Goal: Transaction & Acquisition: Purchase product/service

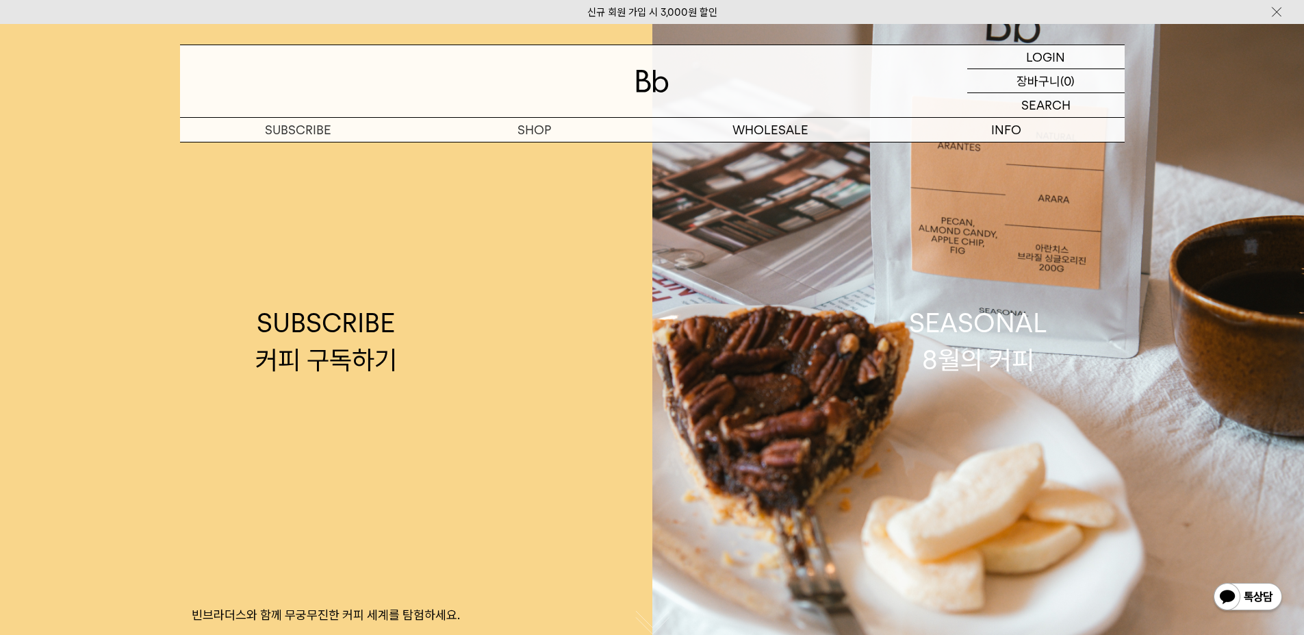
click at [0, 0] on p "로그인" at bounding box center [0, 0] width 0 height 0
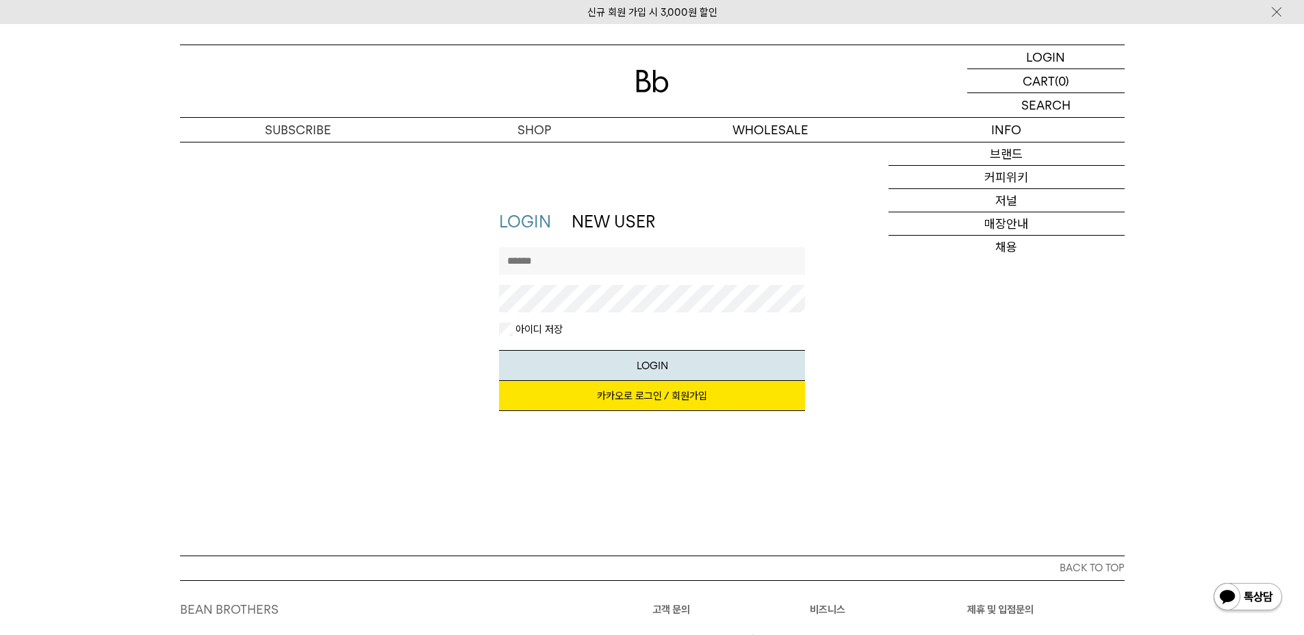
click at [643, 400] on link "카카오로 로그인 / 회원가입" at bounding box center [652, 396] width 306 height 30
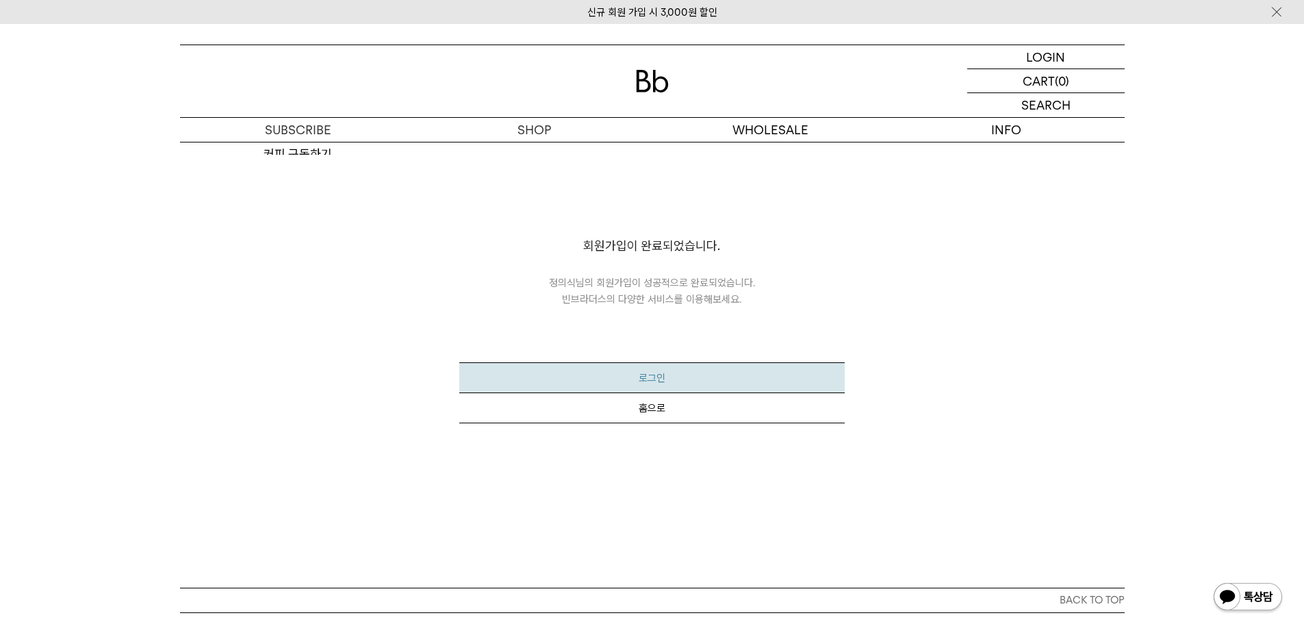
click at [662, 378] on button "로그인" at bounding box center [651, 377] width 385 height 31
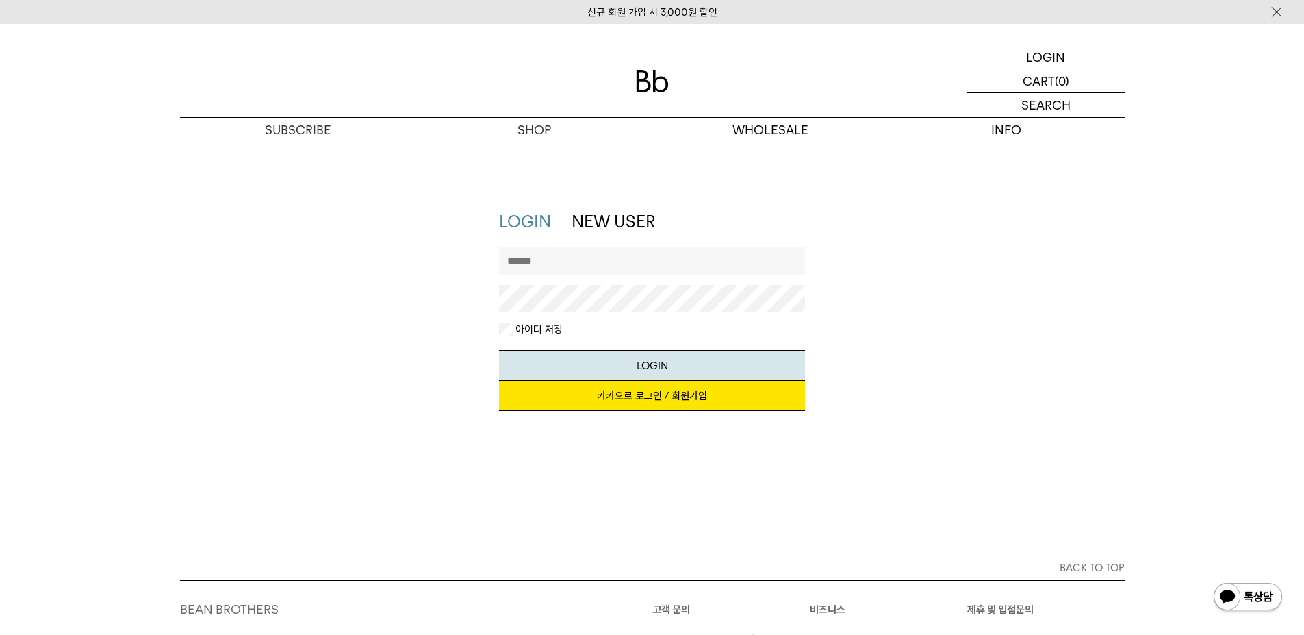
click at [588, 263] on input "text" at bounding box center [652, 260] width 306 height 27
type input "**********"
click at [608, 399] on link "카카오로 로그인 / 회원가입" at bounding box center [652, 396] width 306 height 30
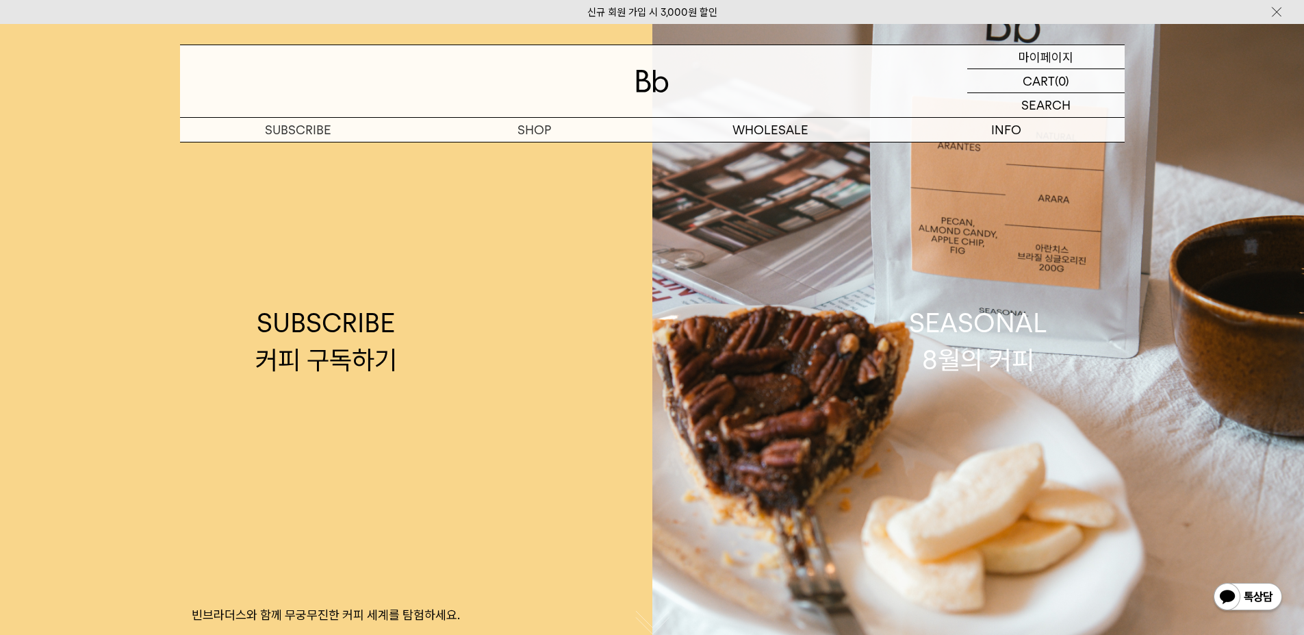
click at [1054, 64] on p "마이페이지" at bounding box center [1046, 56] width 55 height 23
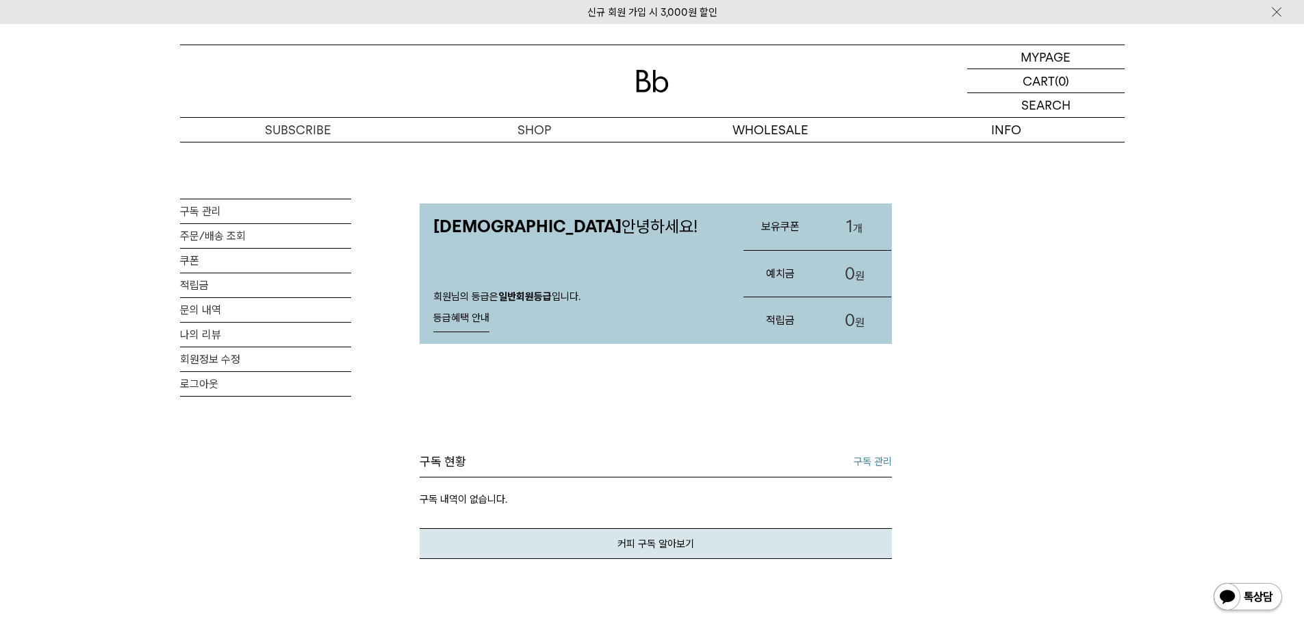
click at [857, 227] on link "1 개" at bounding box center [854, 226] width 74 height 47
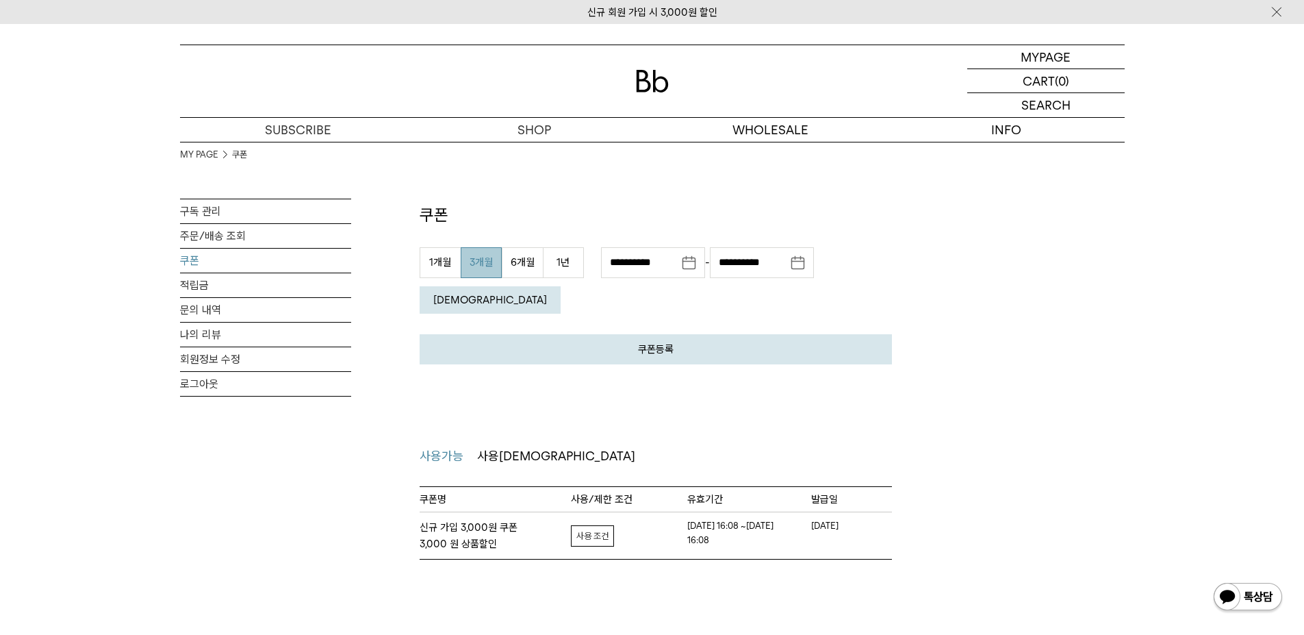
click at [986, 231] on div "MY PAGE 쿠폰 구독 관리 주문/배송 조회 쿠폰 적립금 문의 내역 나의 리뷰 회원정보 수정 로그아웃 쿠폰 쿠폰등록 발급 받으신 쿠폰 인증 …" at bounding box center [652, 351] width 945 height 418
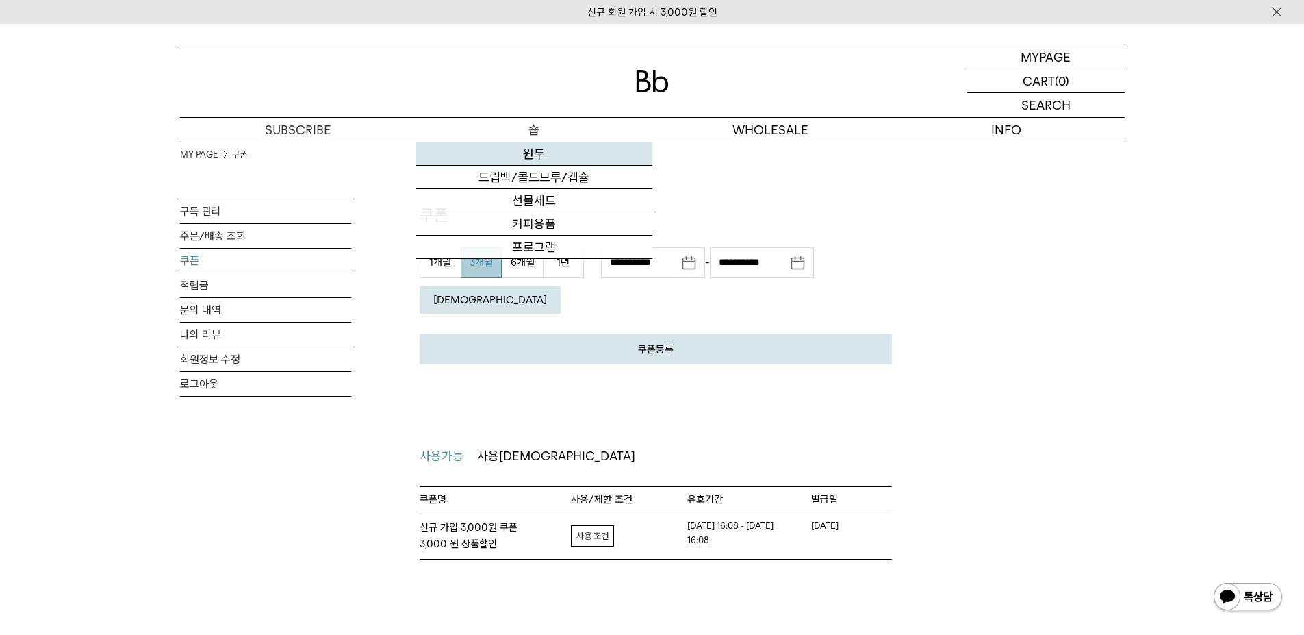
click at [537, 151] on link "원두" at bounding box center [534, 153] width 236 height 23
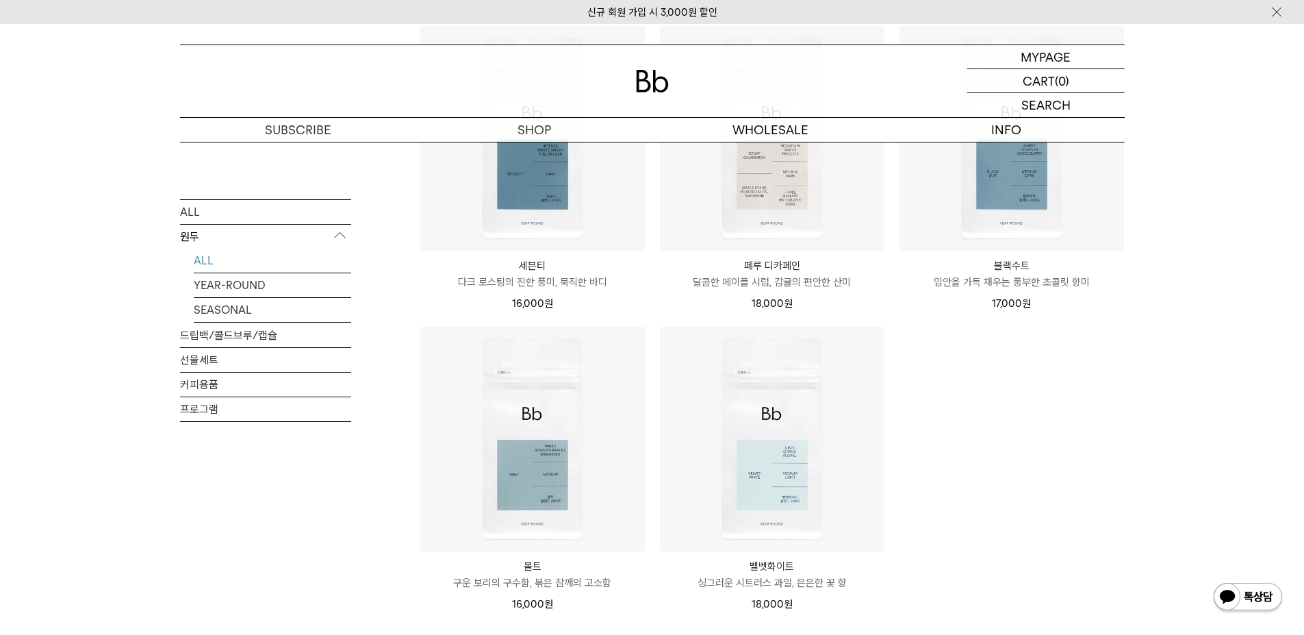
scroll to position [890, 0]
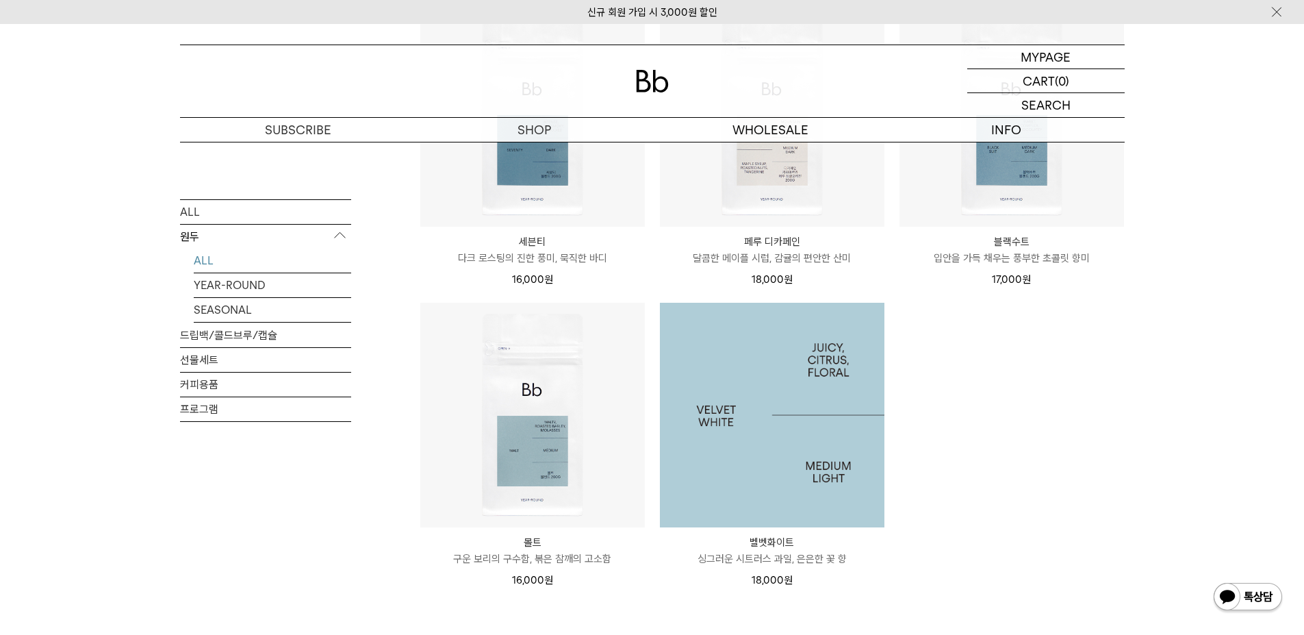
click at [770, 448] on img at bounding box center [772, 415] width 225 height 225
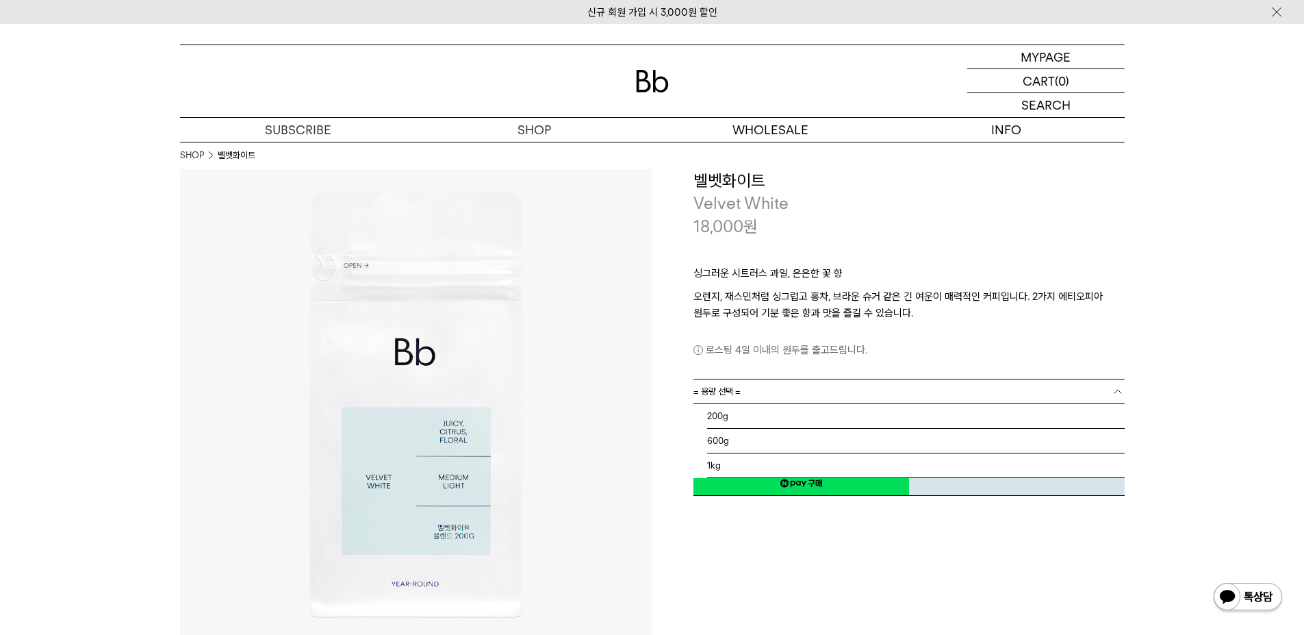
click at [769, 389] on link "= 용량 선택 =" at bounding box center [908, 391] width 431 height 24
click at [713, 413] on li "200g" at bounding box center [916, 416] width 418 height 25
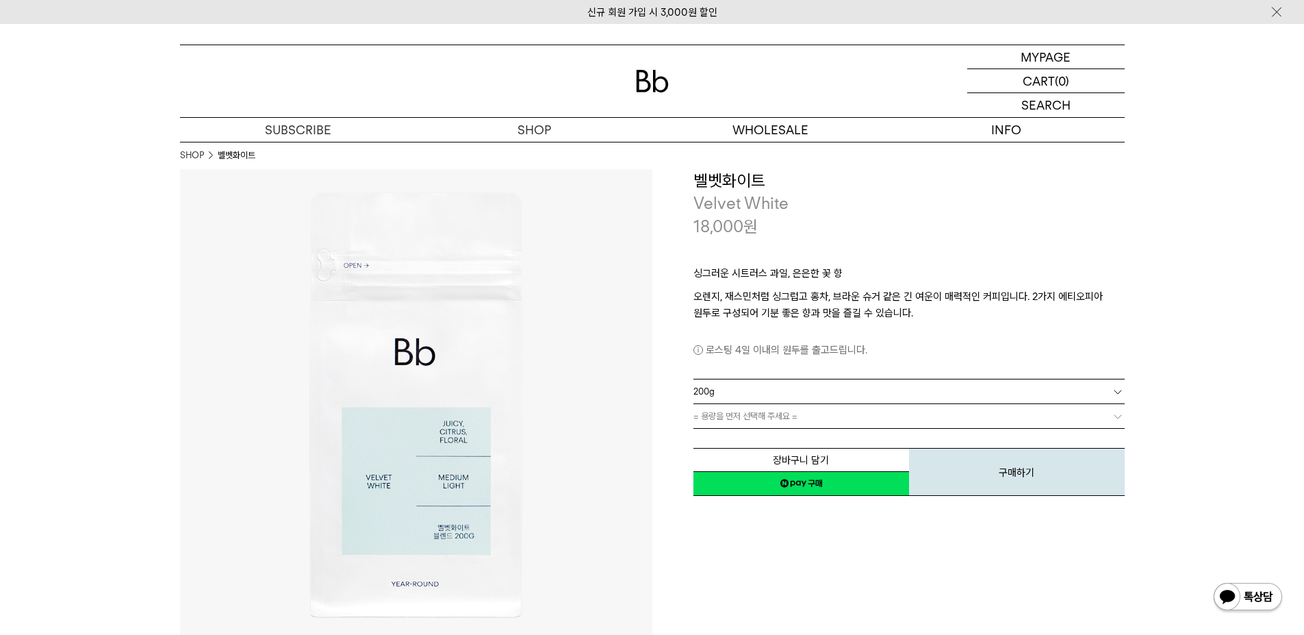
click at [736, 420] on span "= 용량을 먼저 선택해 주세요 =" at bounding box center [745, 416] width 104 height 24
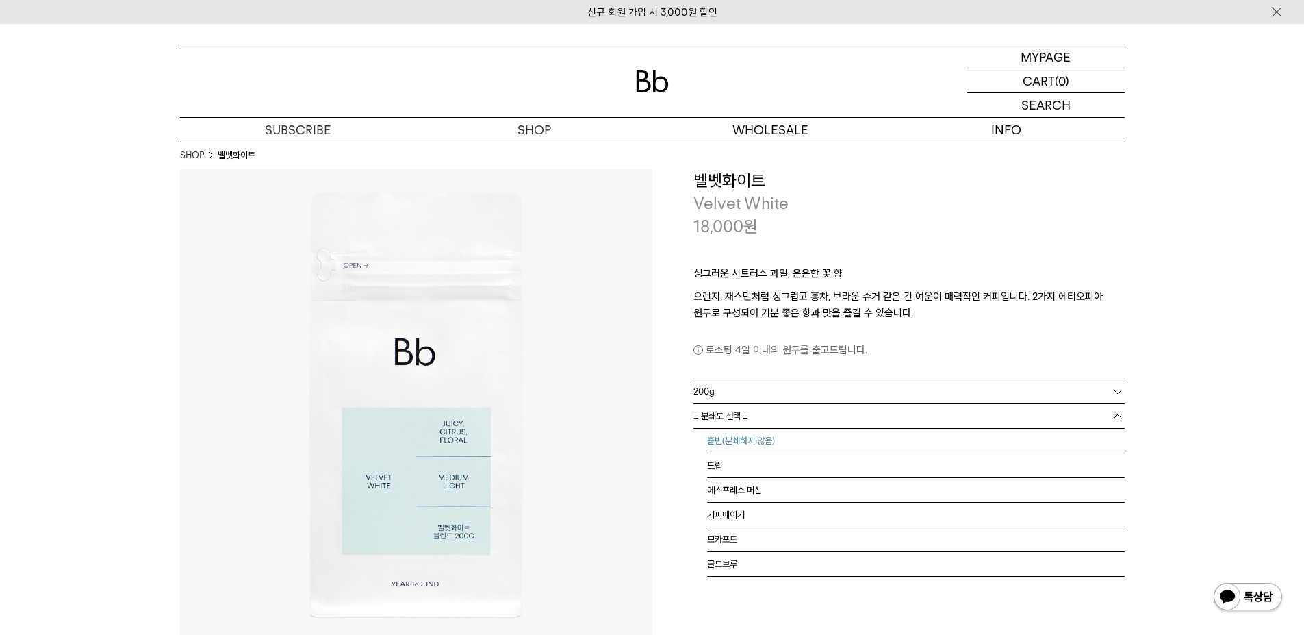
click at [739, 437] on li "홀빈(분쇄하지 않음)" at bounding box center [916, 440] width 418 height 25
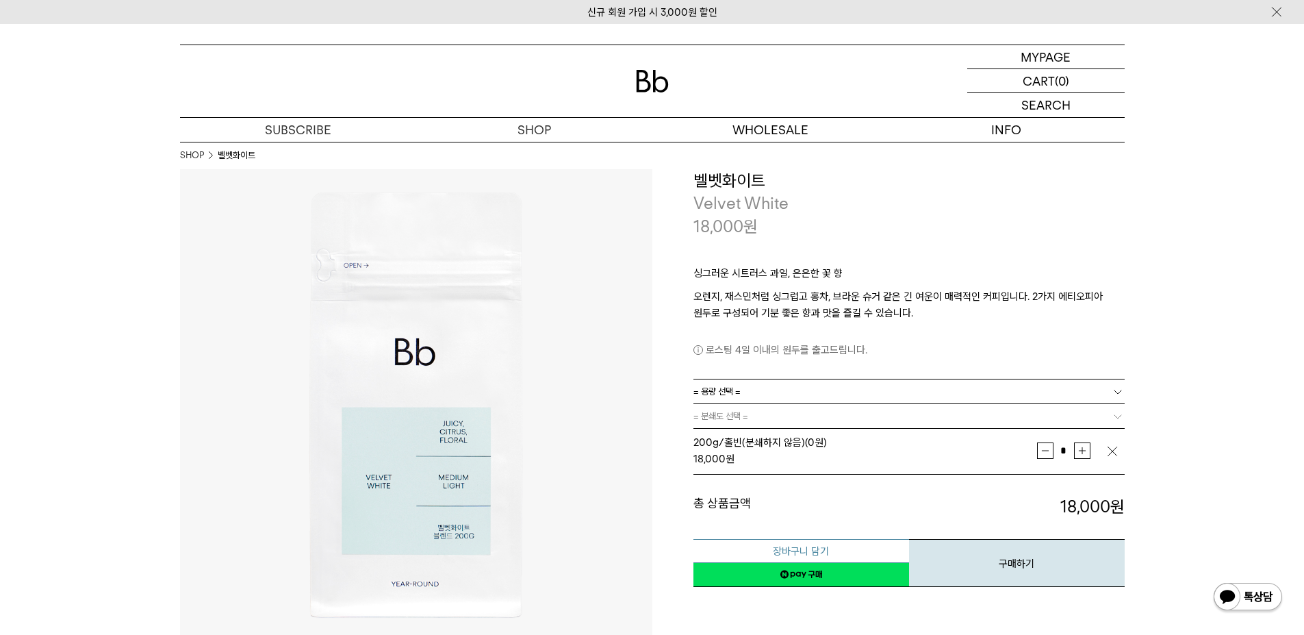
click at [806, 550] on button "장바구니 담기" at bounding box center [801, 551] width 216 height 24
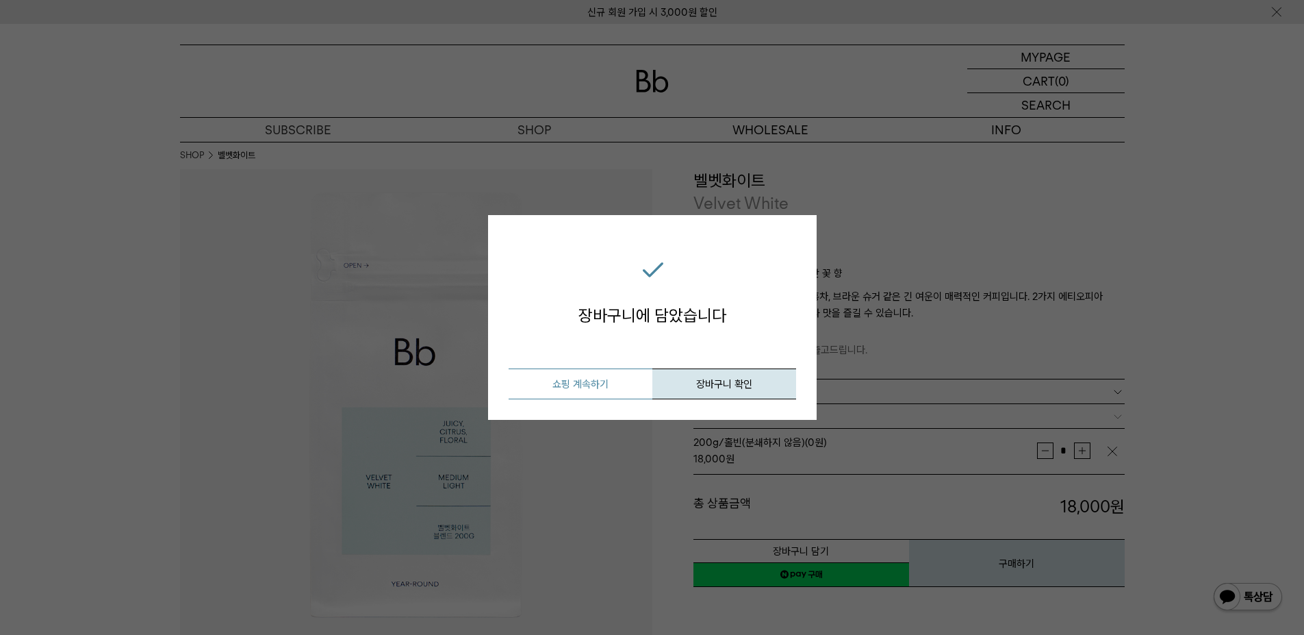
click at [601, 378] on button "쇼핑 계속하기" at bounding box center [581, 383] width 144 height 31
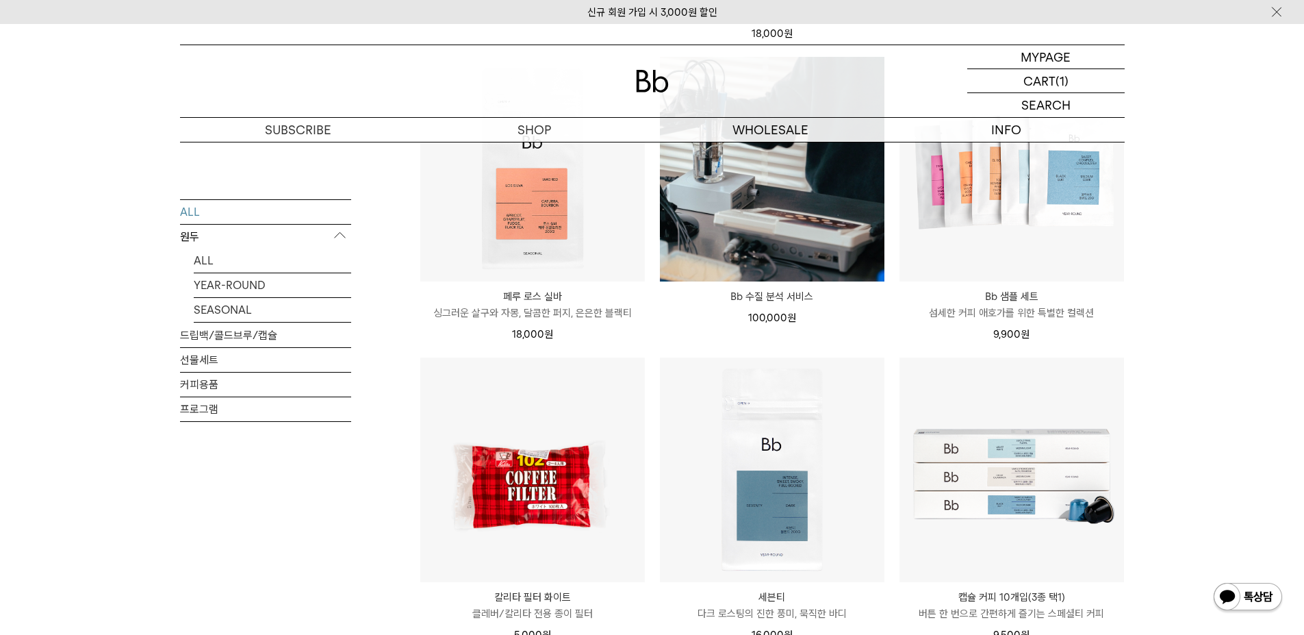
scroll to position [1027, 0]
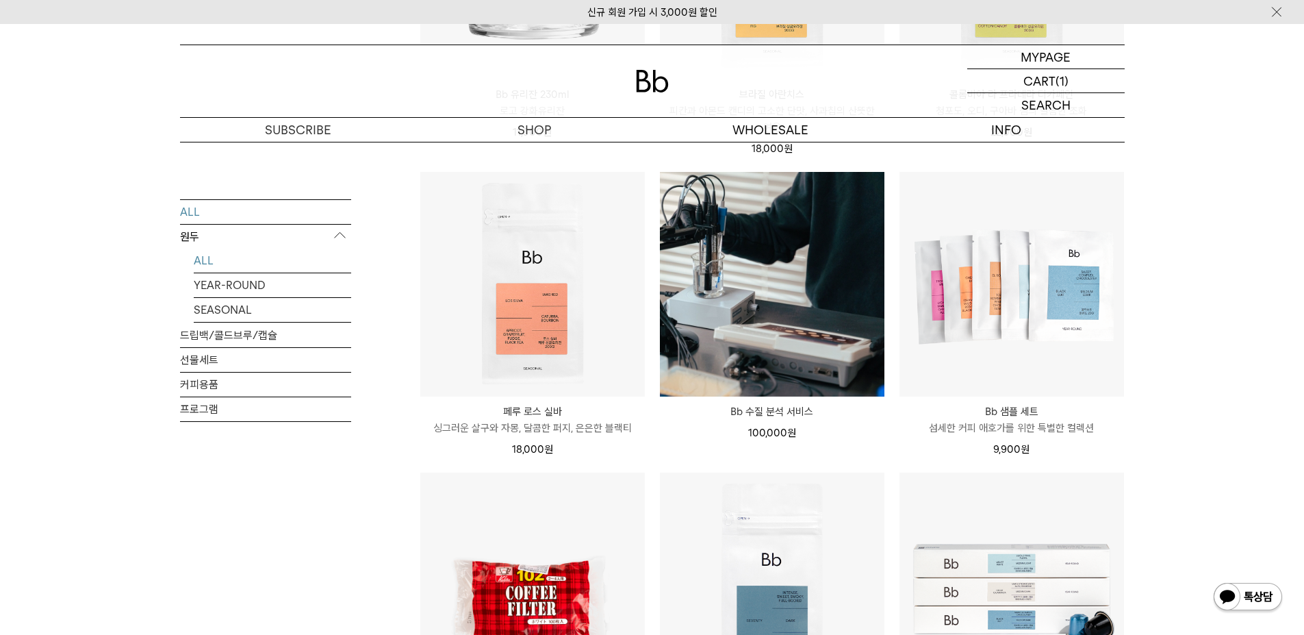
click at [205, 257] on link "ALL" at bounding box center [272, 260] width 157 height 24
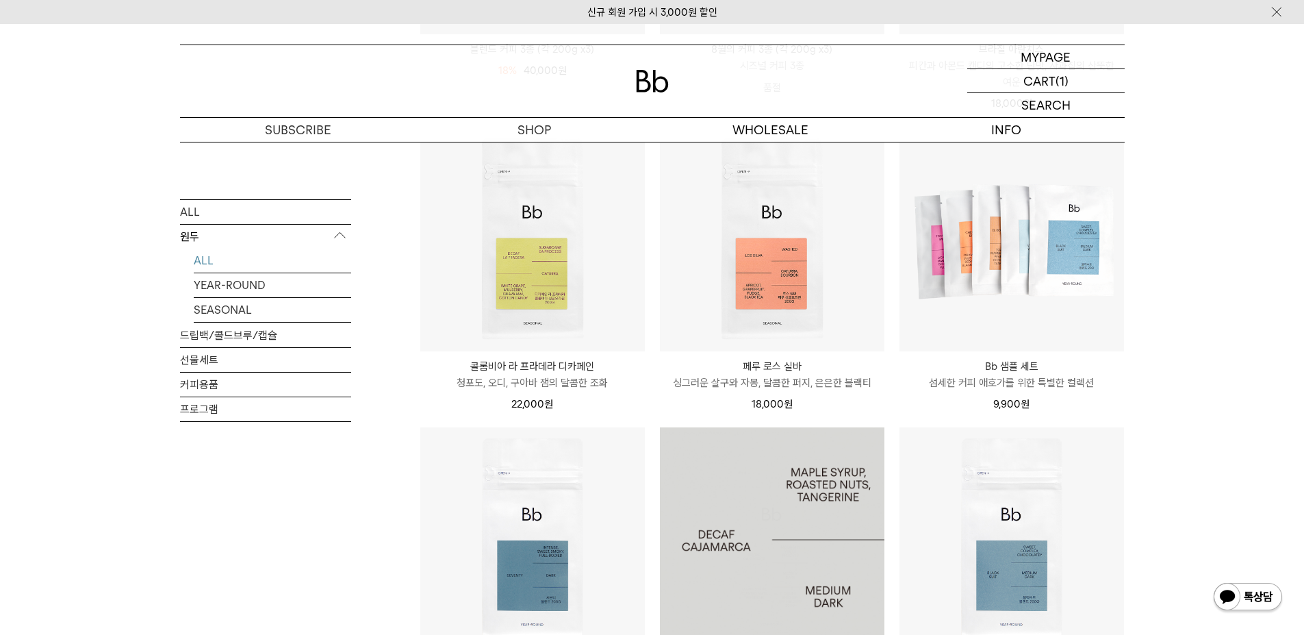
scroll to position [342, 0]
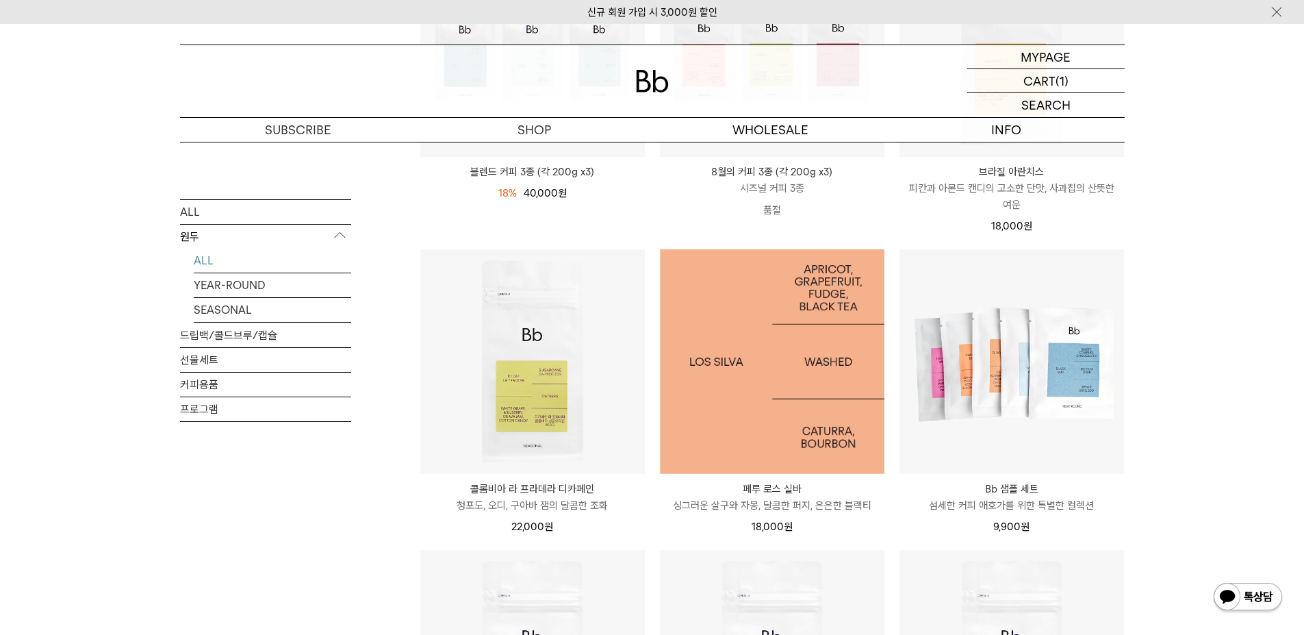
click at [789, 335] on img at bounding box center [772, 361] width 225 height 225
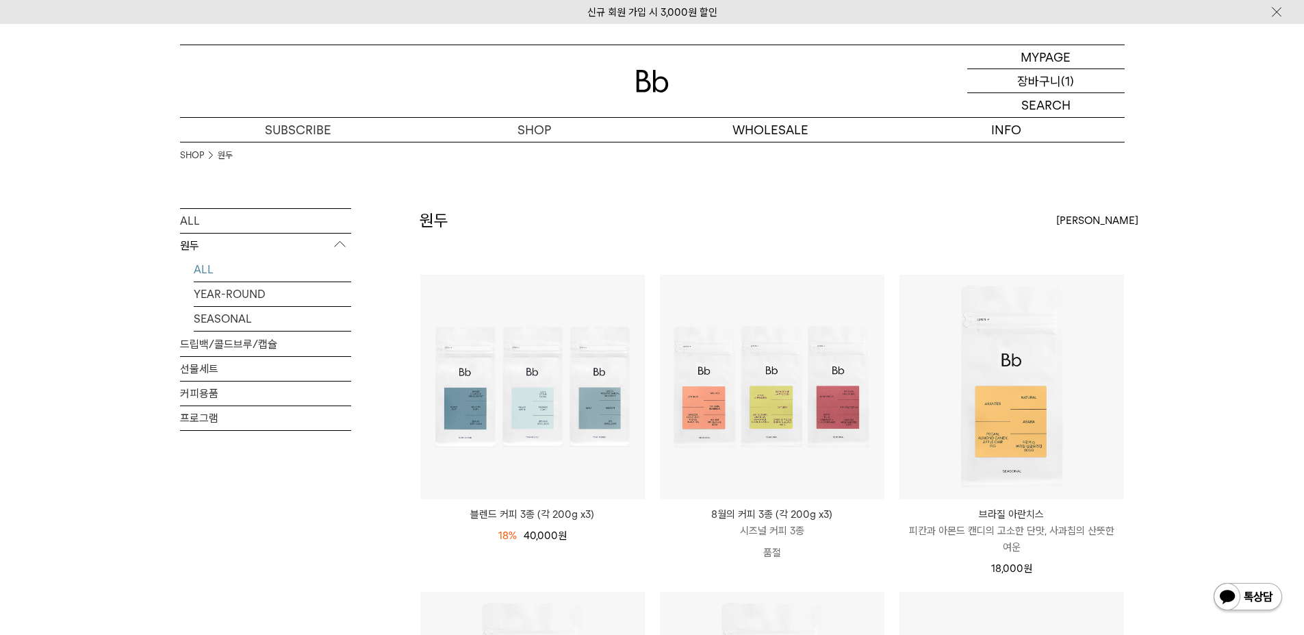
click at [1060, 75] on p "장바구니" at bounding box center [1039, 80] width 44 height 23
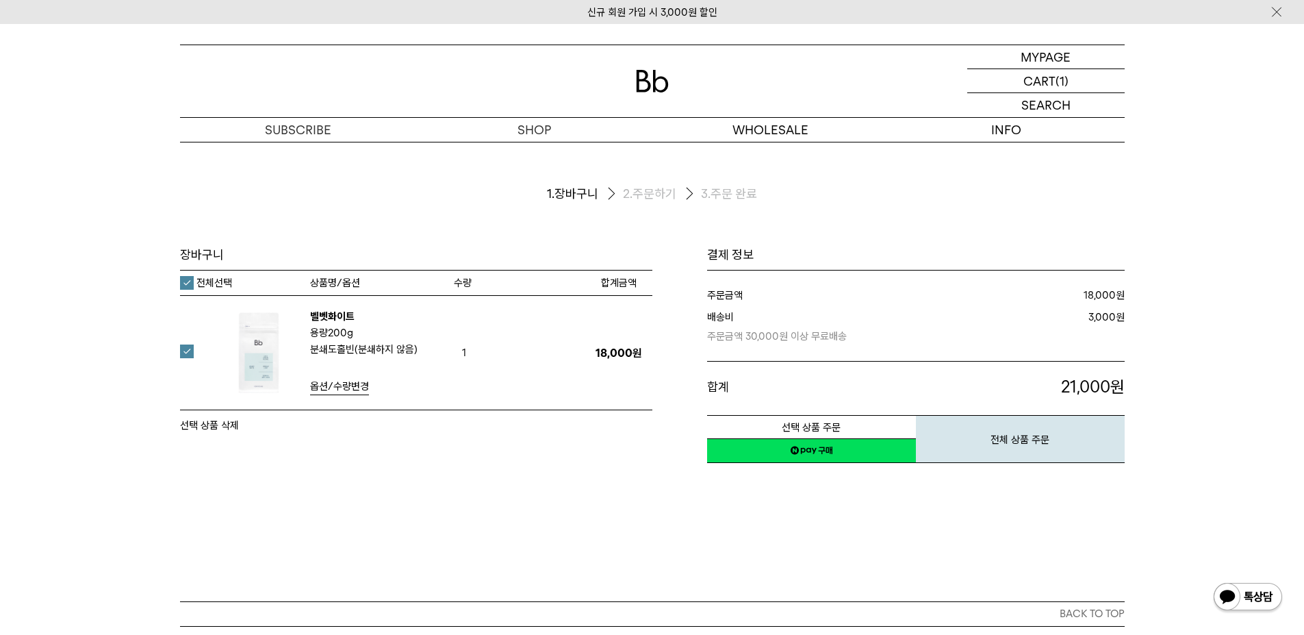
click at [220, 425] on button "선택 상품 삭제" at bounding box center [209, 425] width 59 height 16
